Goal: Book appointment/travel/reservation

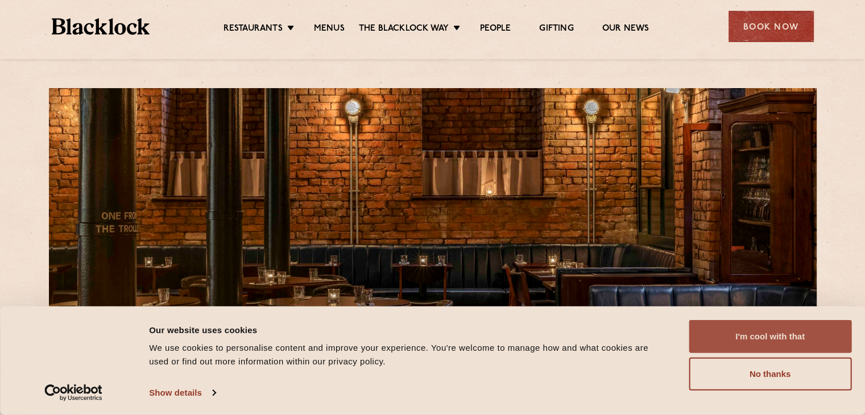
click at [799, 341] on button "I'm cool with that" at bounding box center [770, 336] width 163 height 33
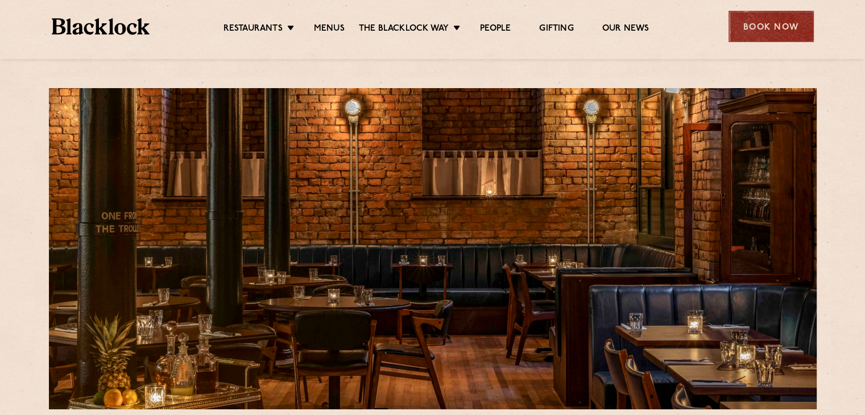
click at [776, 23] on div "Book Now" at bounding box center [771, 26] width 85 height 31
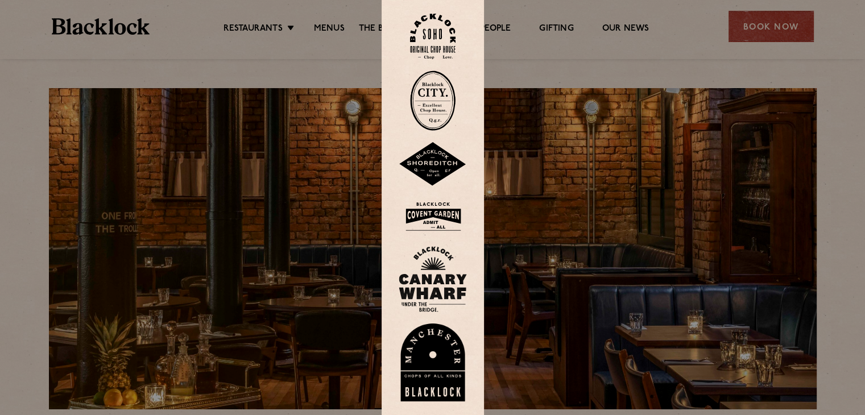
click at [758, 29] on div at bounding box center [432, 207] width 865 height 415
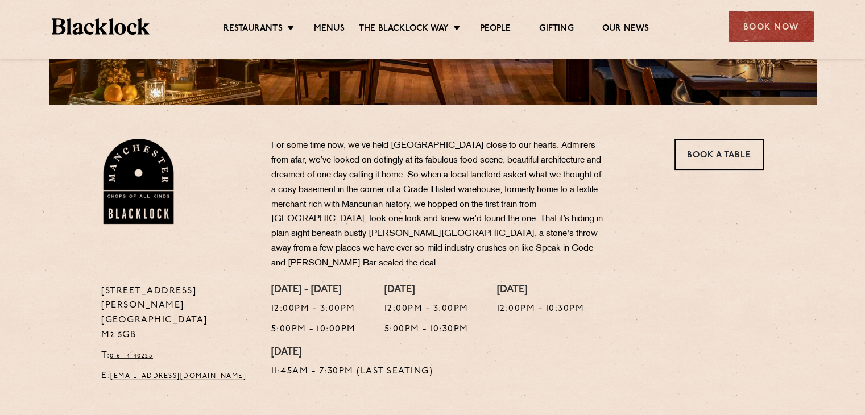
scroll to position [316, 0]
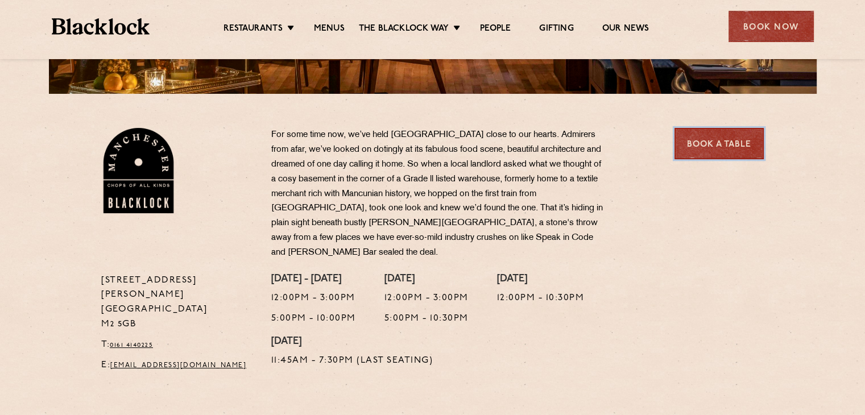
click at [708, 138] on link "Book a Table" at bounding box center [719, 143] width 89 height 31
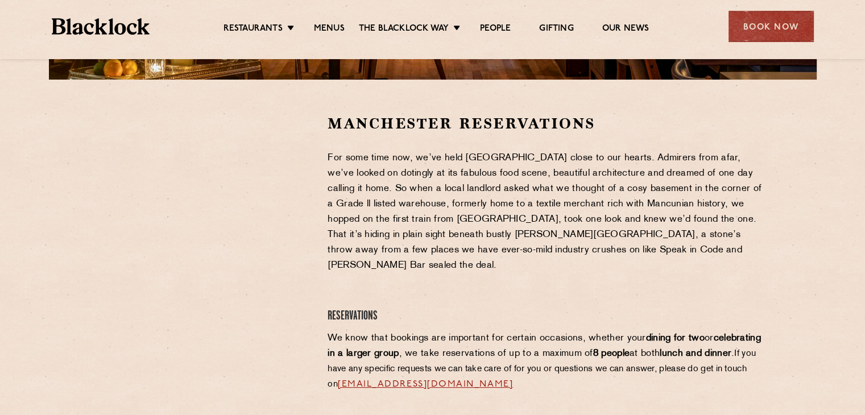
scroll to position [338, 0]
